Goal: Check status

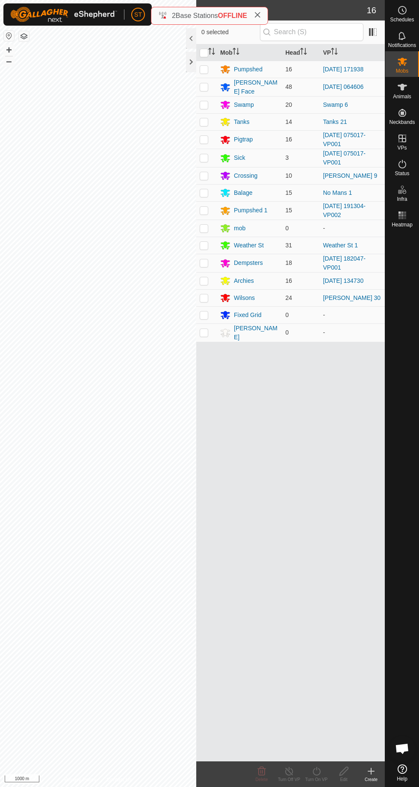
click at [403, 171] on span "Status" at bounding box center [401, 173] width 15 height 5
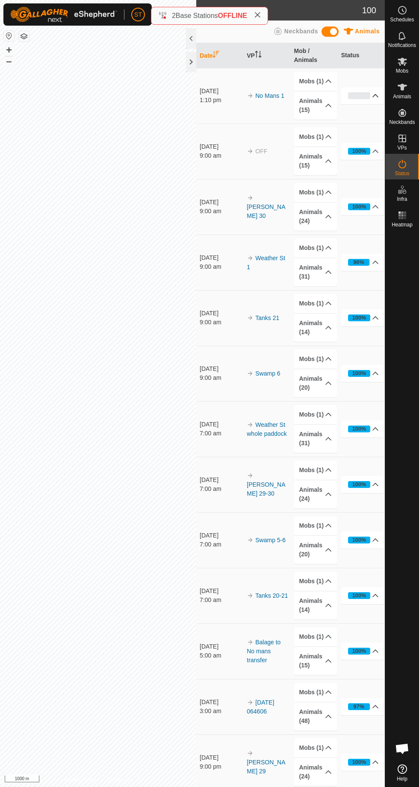
click at [371, 99] on div "0%" at bounding box center [359, 95] width 23 height 7
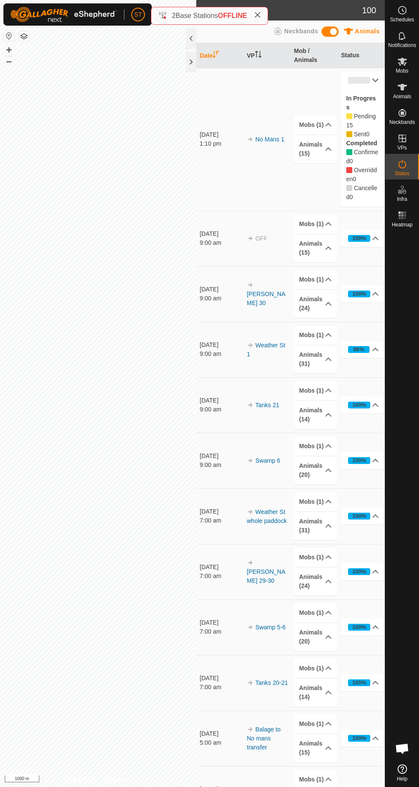
click at [364, 77] on div "0%" at bounding box center [359, 80] width 23 height 7
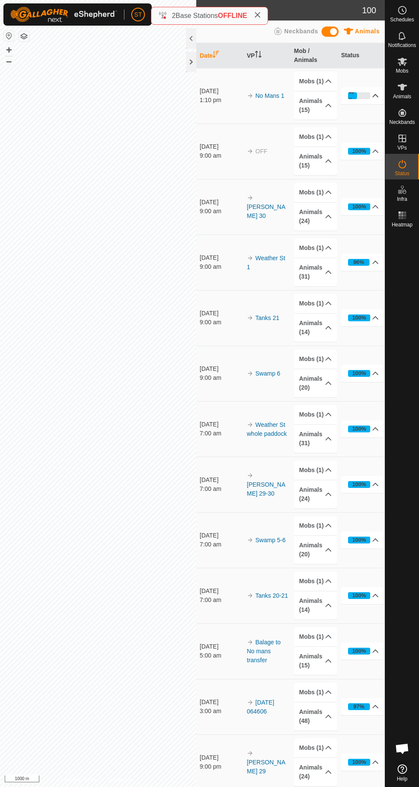
click at [379, 99] on icon at bounding box center [375, 95] width 7 height 7
